Goal: Navigation & Orientation: Find specific page/section

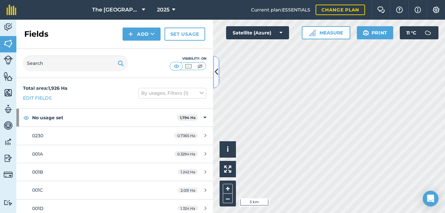
click at [218, 69] on icon at bounding box center [217, 71] width 4 height 11
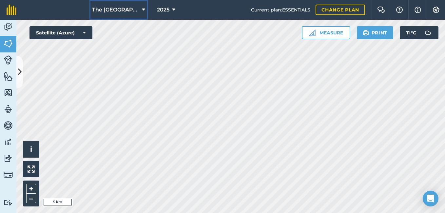
click at [142, 8] on icon at bounding box center [143, 10] width 3 height 8
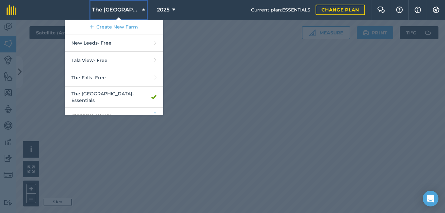
click at [142, 8] on icon at bounding box center [143, 10] width 3 height 8
